Goal: Answer question/provide support: Share knowledge or assist other users

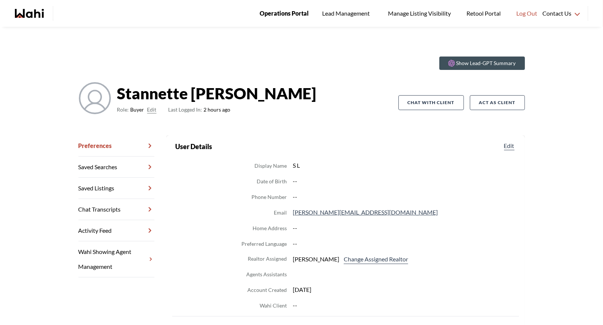
click at [275, 13] on span "Operations Portal" at bounding box center [283, 14] width 49 height 10
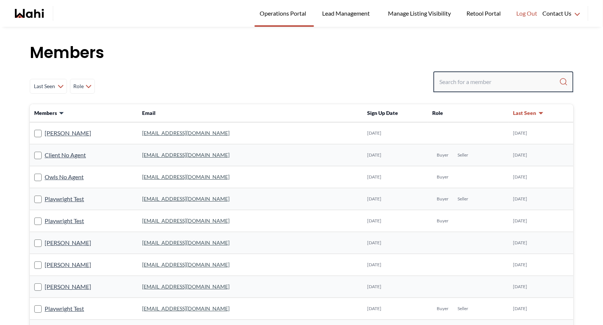
click at [461, 84] on input "Search input" at bounding box center [499, 81] width 120 height 13
type input "faraz"
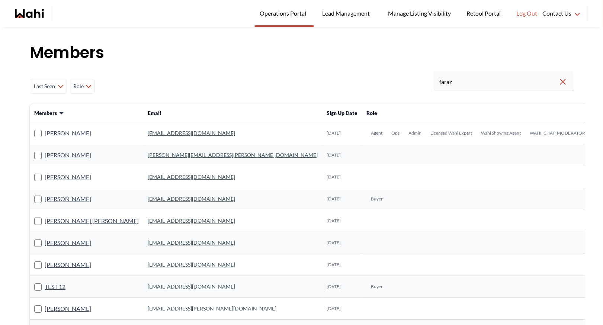
click at [148, 135] on link "faraz.azam@wahi.com" at bounding box center [191, 133] width 87 height 6
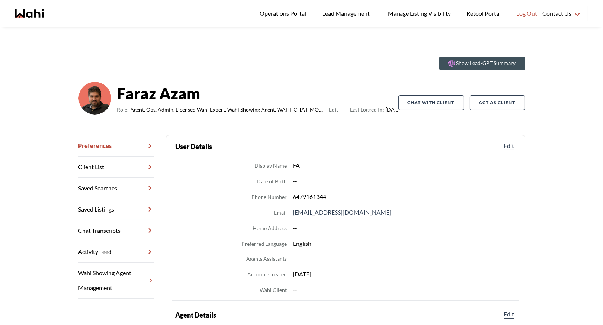
click at [114, 226] on link "Chat Transcripts" at bounding box center [116, 230] width 76 height 21
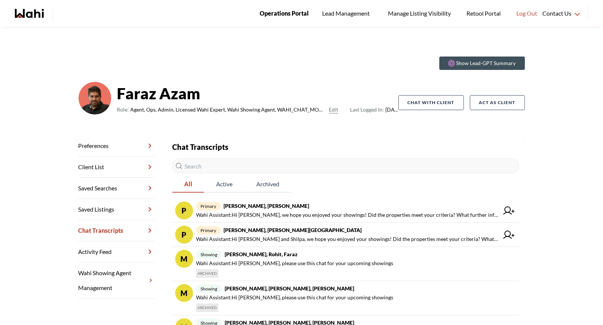
click at [283, 16] on span "Operations Portal" at bounding box center [283, 14] width 49 height 10
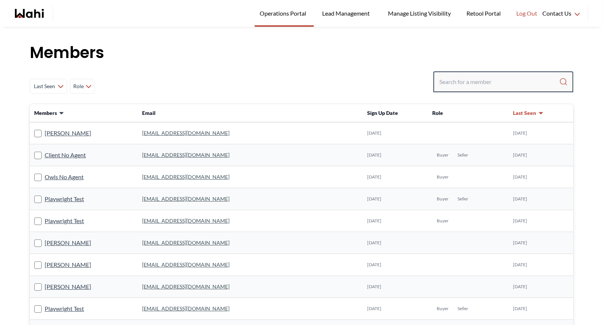
click at [451, 80] on input "Search input" at bounding box center [499, 81] width 120 height 13
type input "behn"
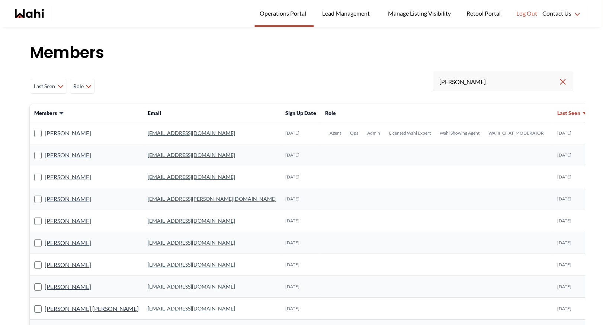
click at [169, 133] on link "behnam.fazili@wahi.com" at bounding box center [191, 133] width 87 height 6
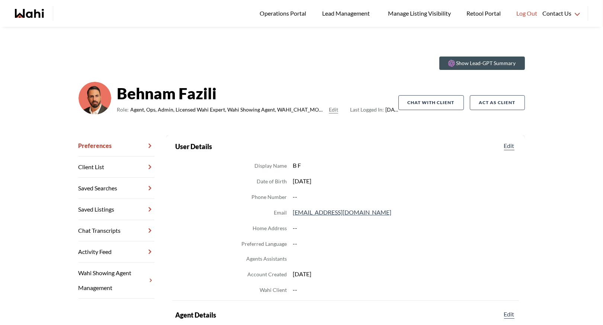
click at [128, 229] on link "Chat Transcripts" at bounding box center [116, 230] width 76 height 21
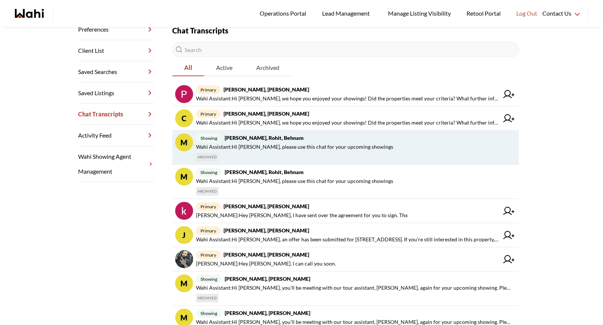
scroll to position [148, 0]
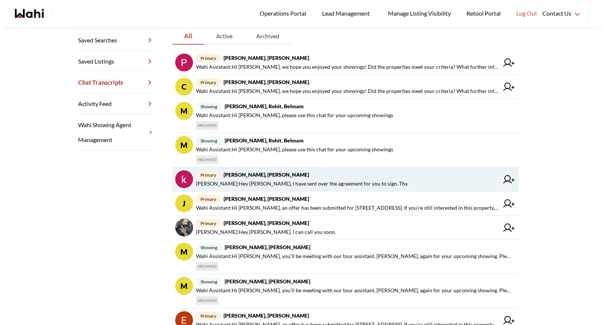
click at [278, 185] on span "Faraz Azam : Hey Khalid, I have sent over the agreement for you to sign. Thx" at bounding box center [302, 183] width 212 height 9
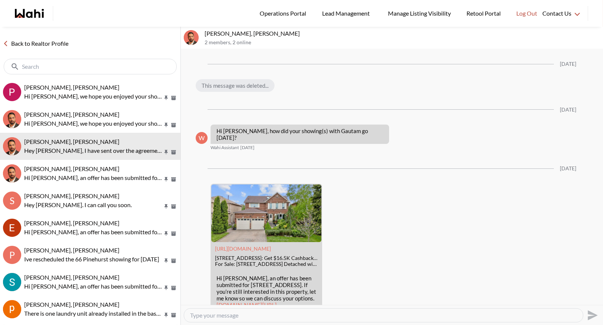
scroll to position [1491, 0]
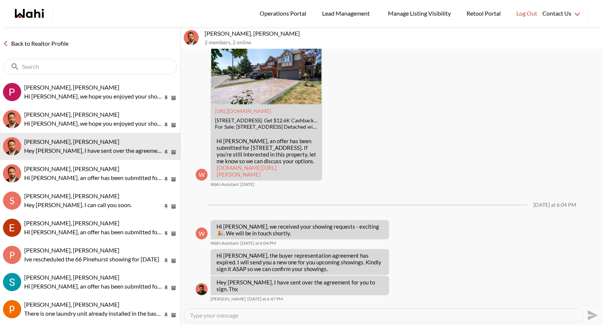
click at [19, 43] on link "Back to Realtor Profile" at bounding box center [35, 44] width 71 height 10
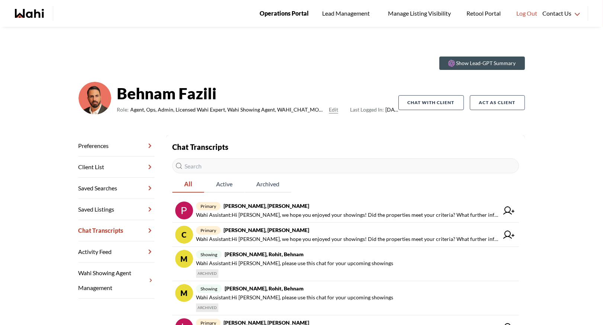
click at [287, 16] on span "Operations Portal" at bounding box center [283, 14] width 49 height 10
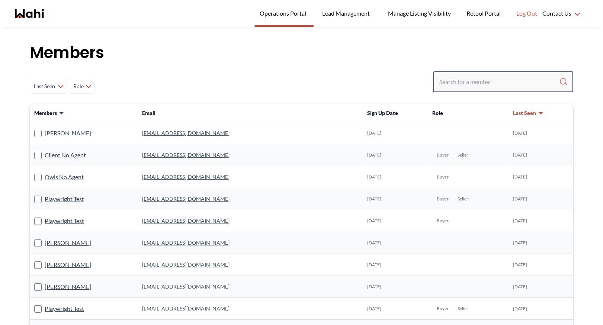
click at [454, 87] on input "Search input" at bounding box center [499, 81] width 120 height 13
type input "ryckm"
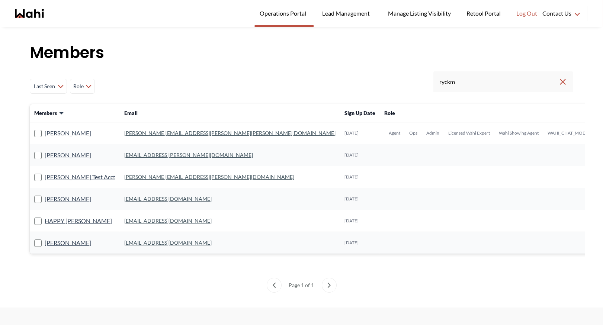
click at [138, 135] on link "michelle.williams@wahi.com" at bounding box center [229, 133] width 211 height 6
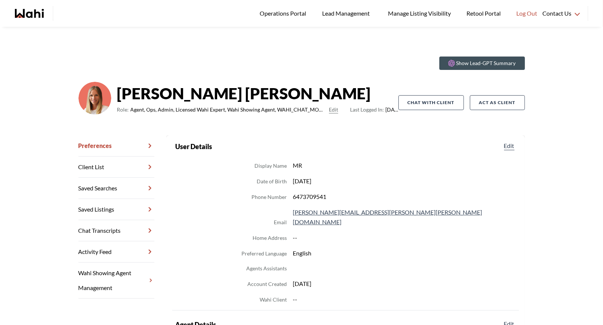
click at [123, 228] on link "Chat Transcripts" at bounding box center [116, 230] width 76 height 21
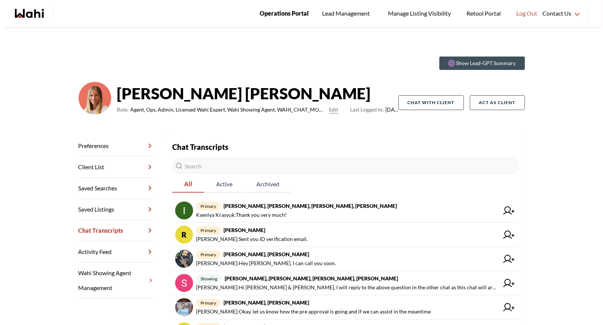
click at [280, 13] on span "Operations Portal" at bounding box center [283, 14] width 49 height 10
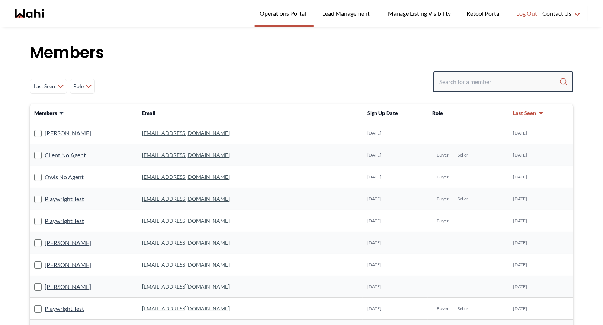
click at [454, 80] on input "Search input" at bounding box center [499, 81] width 120 height 13
